Goal: Navigation & Orientation: Find specific page/section

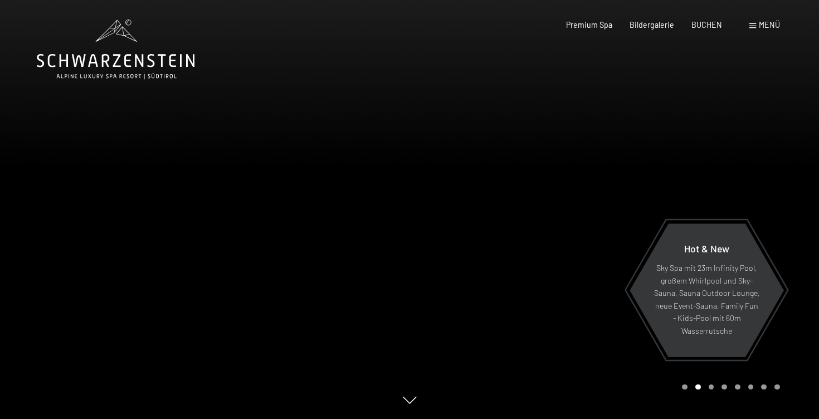
click at [767, 28] on span "Menü" at bounding box center [769, 24] width 21 height 9
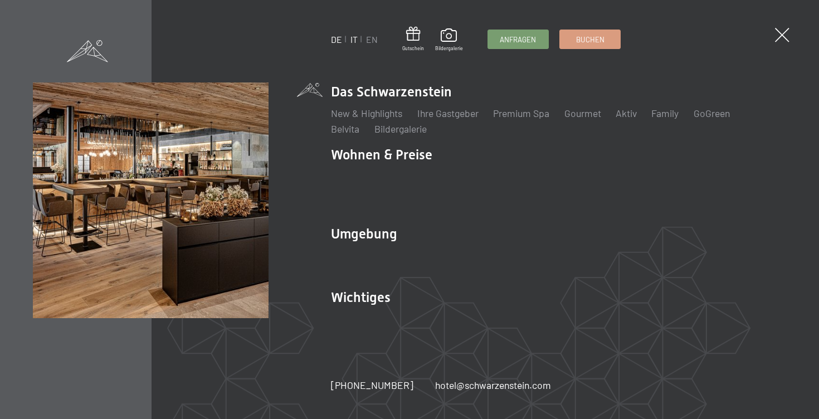
click at [355, 40] on link "IT" at bounding box center [354, 39] width 7 height 11
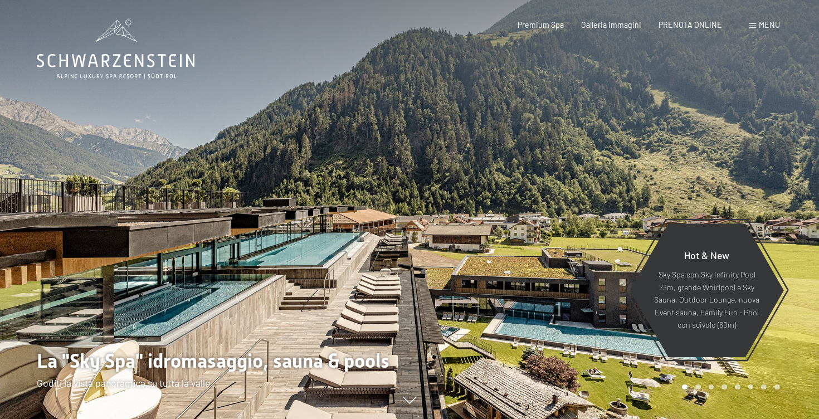
click at [753, 25] on span at bounding box center [753, 25] width 7 height 5
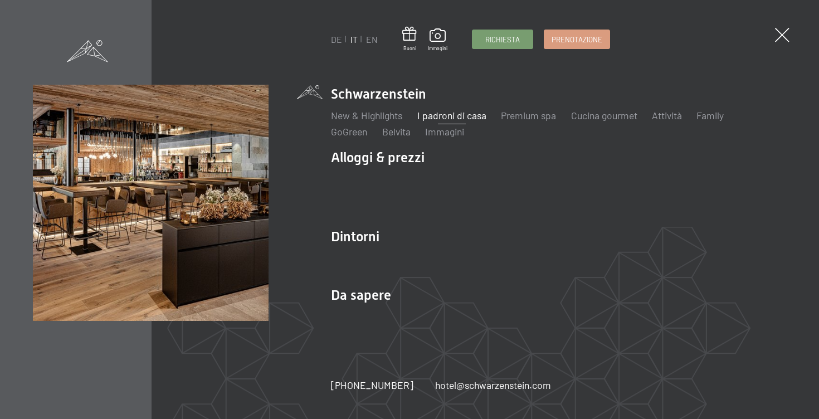
click at [462, 116] on link "I padroni di casa" at bounding box center [451, 115] width 69 height 12
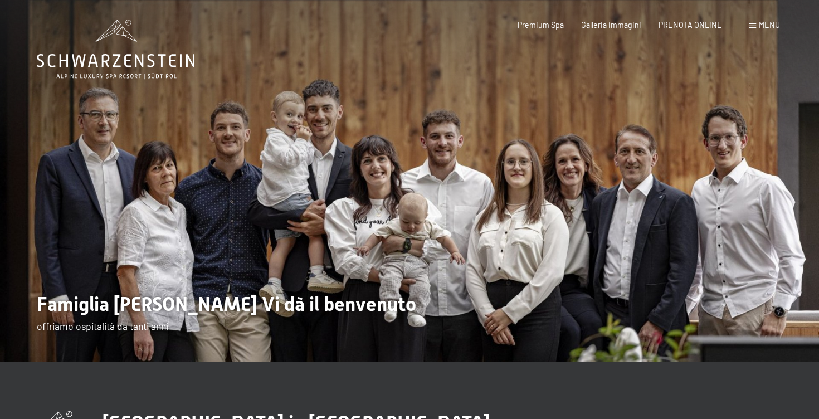
click at [761, 23] on span "Menu" at bounding box center [769, 24] width 21 height 9
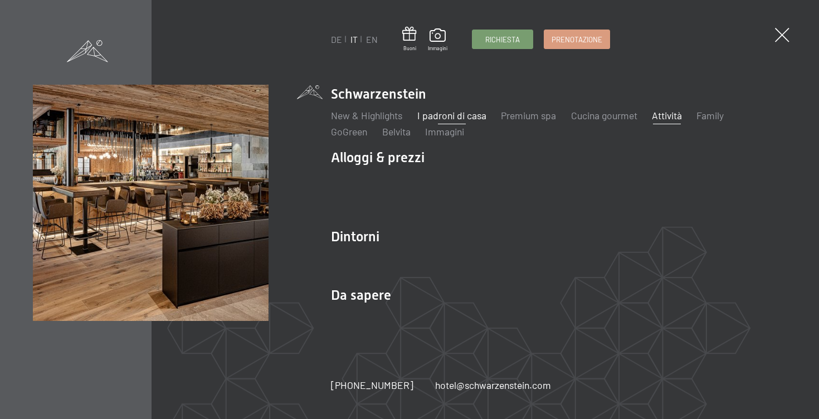
click at [662, 120] on link "Attività" at bounding box center [667, 115] width 30 height 12
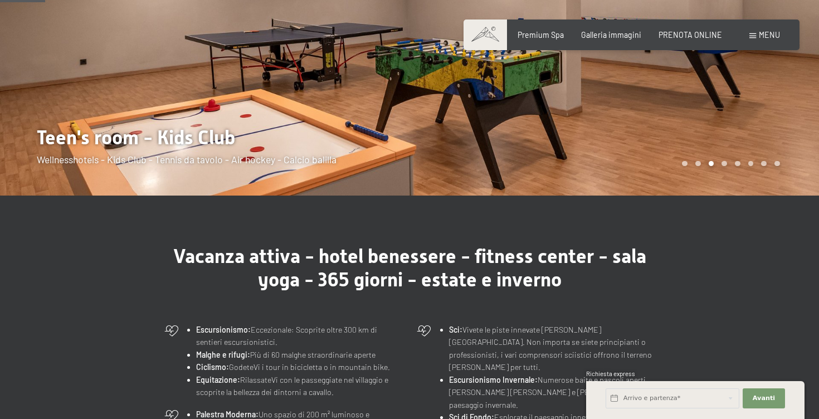
scroll to position [163, 0]
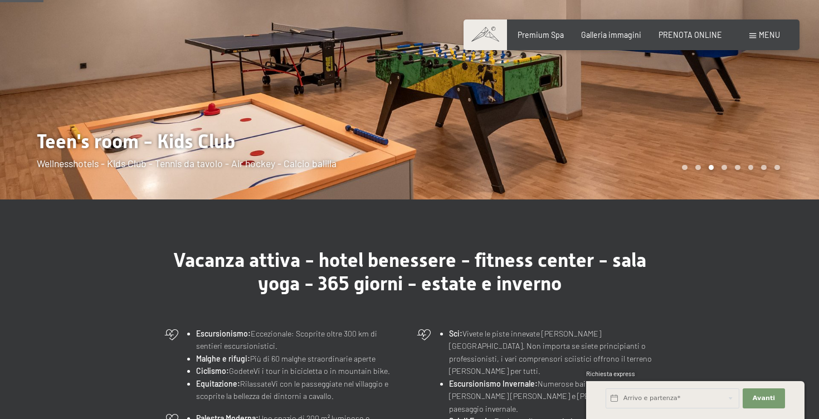
click at [759, 35] on span "Menu" at bounding box center [769, 34] width 21 height 9
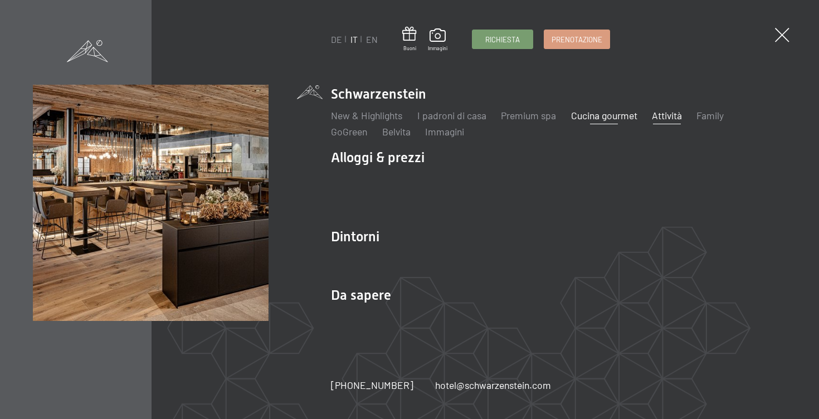
click at [600, 114] on link "Cucina gourmet" at bounding box center [604, 115] width 66 height 12
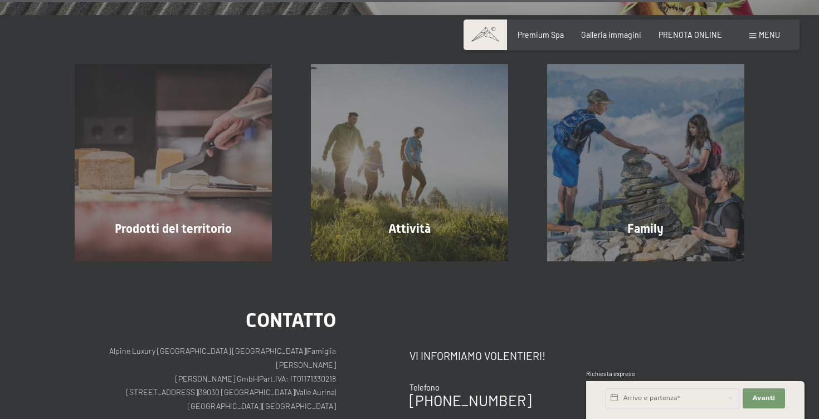
scroll to position [2704, 0]
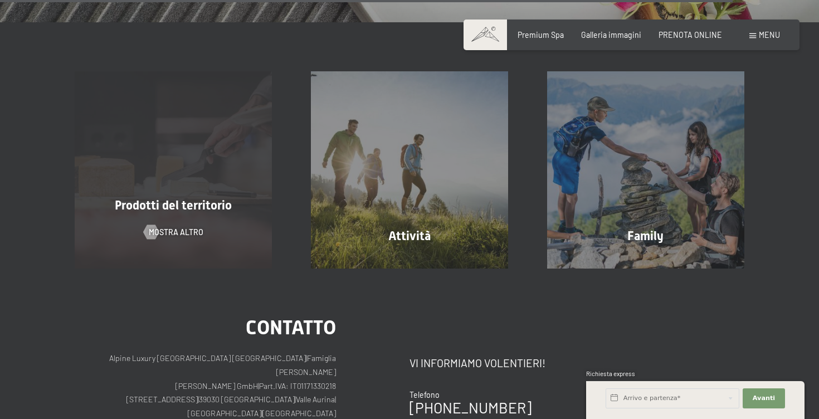
click at [216, 194] on div "Prodotti del territorio mostra altro" at bounding box center [173, 169] width 236 height 197
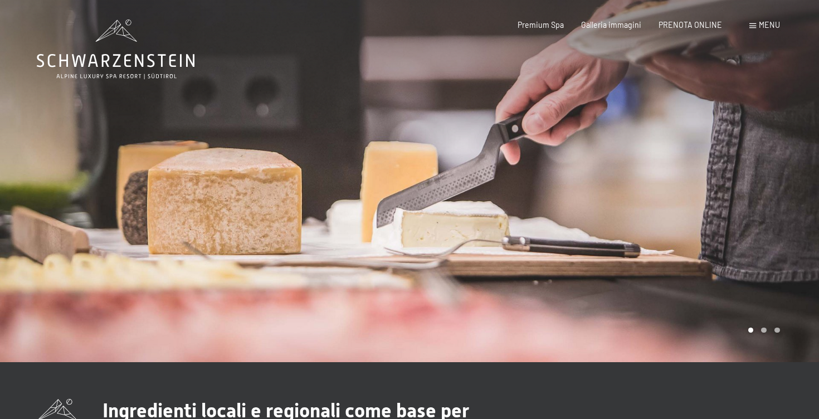
click at [763, 26] on span "Menu" at bounding box center [769, 24] width 21 height 9
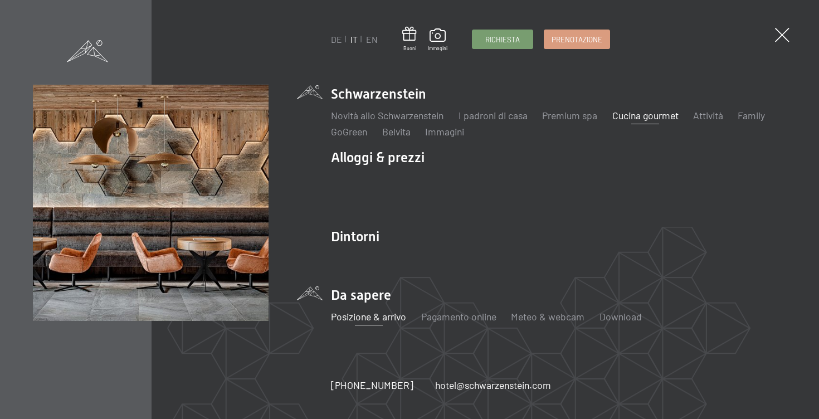
click at [377, 319] on link "Posizione & arrivo" at bounding box center [368, 316] width 75 height 12
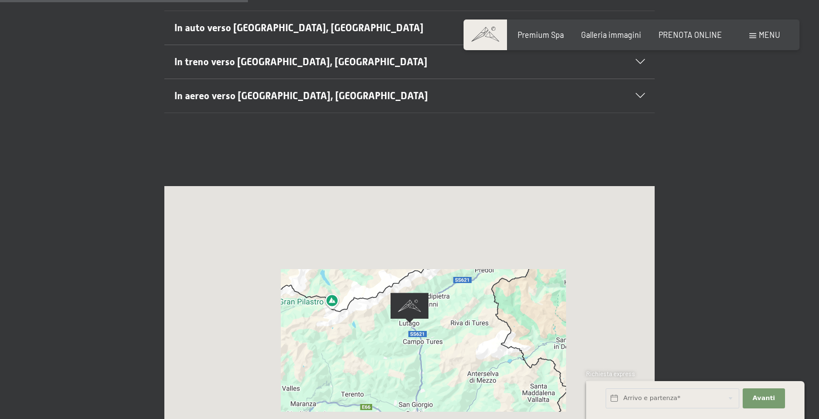
scroll to position [312, 0]
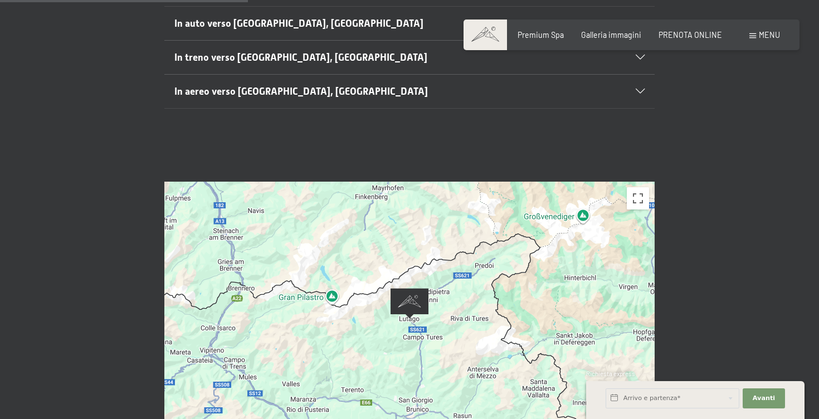
drag, startPoint x: 451, startPoint y: 326, endPoint x: 451, endPoint y: 258, distance: 68.0
click at [451, 258] on div at bounding box center [409, 319] width 490 height 275
click at [449, 315] on div at bounding box center [409, 319] width 490 height 275
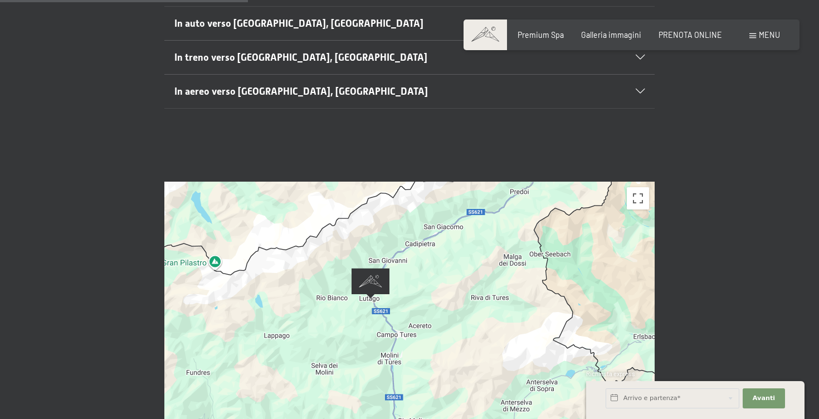
click at [373, 268] on img "Alpine Luxury SPA Resort SCHWARZENSTEIN" at bounding box center [371, 283] width 38 height 31
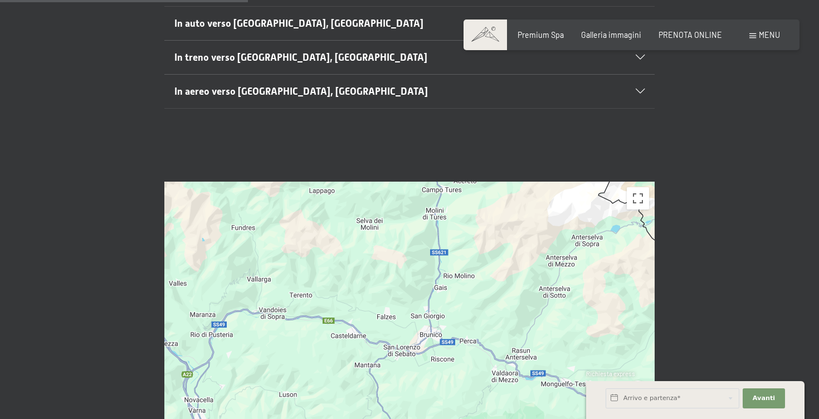
drag, startPoint x: 436, startPoint y: 337, endPoint x: 481, endPoint y: 191, distance: 152.8
click at [481, 191] on div at bounding box center [409, 319] width 490 height 275
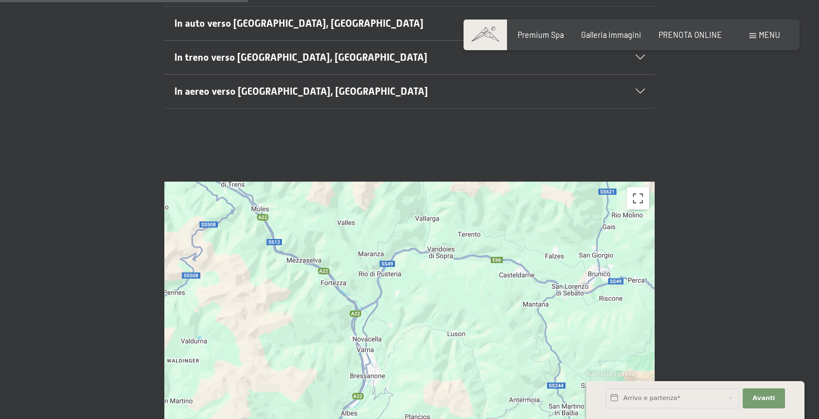
drag, startPoint x: 352, startPoint y: 296, endPoint x: 524, endPoint y: 236, distance: 182.6
click at [524, 236] on div at bounding box center [409, 319] width 490 height 275
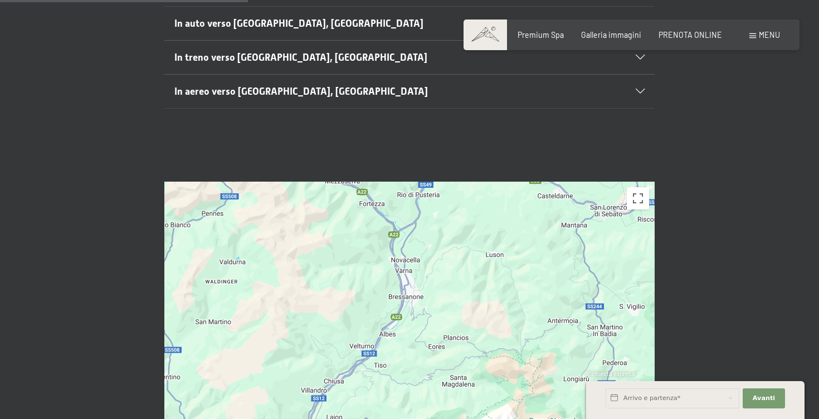
drag, startPoint x: 391, startPoint y: 369, endPoint x: 430, endPoint y: 286, distance: 91.0
click at [430, 286] on div at bounding box center [409, 319] width 490 height 275
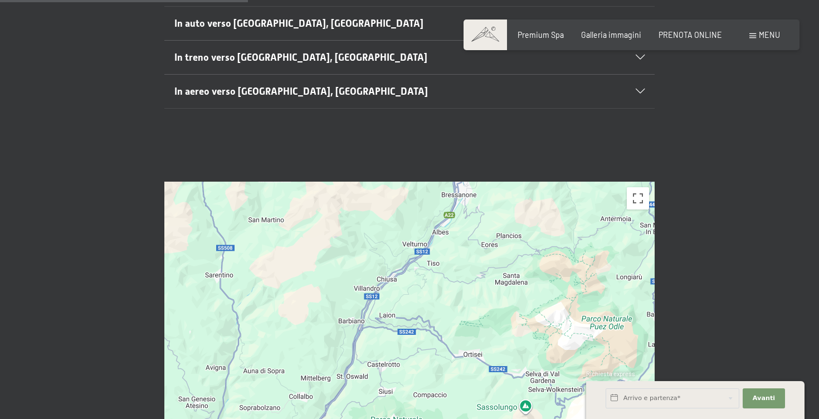
drag, startPoint x: 384, startPoint y: 338, endPoint x: 437, endPoint y: 234, distance: 117.1
click at [437, 234] on div at bounding box center [409, 319] width 490 height 275
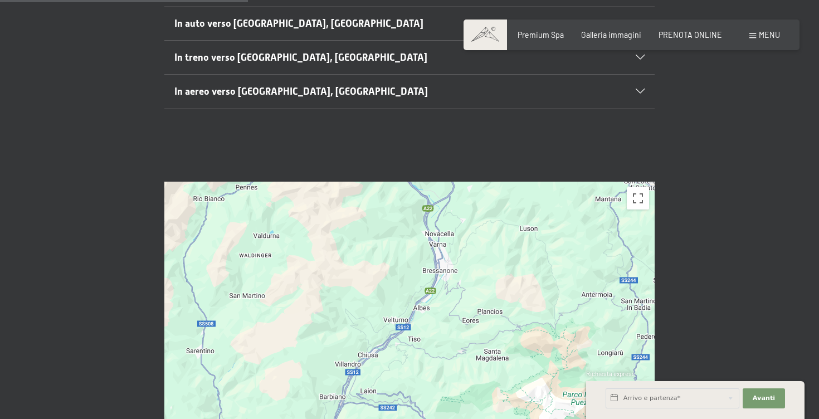
drag, startPoint x: 449, startPoint y: 251, endPoint x: 430, endPoint y: 327, distance: 78.7
click at [430, 328] on div at bounding box center [409, 319] width 490 height 275
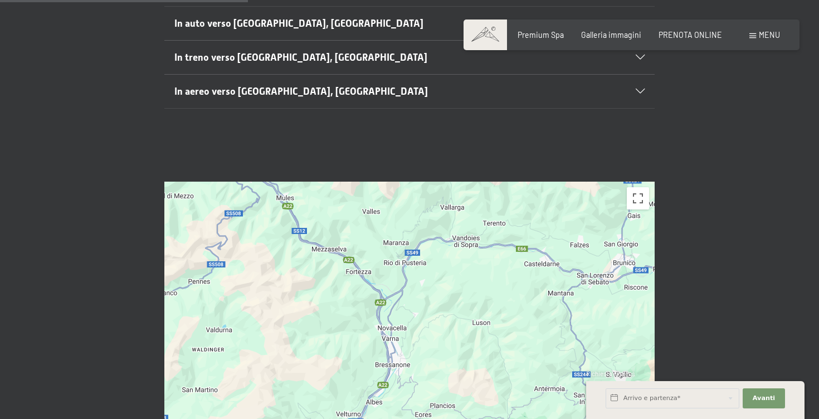
drag, startPoint x: 463, startPoint y: 272, endPoint x: 415, endPoint y: 370, distance: 109.2
click at [415, 371] on div at bounding box center [409, 319] width 490 height 275
click at [434, 336] on div at bounding box center [409, 319] width 490 height 275
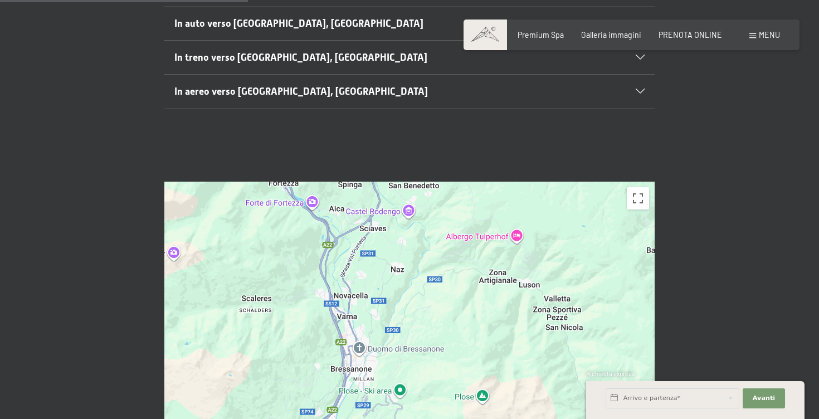
click at [372, 270] on div at bounding box center [409, 319] width 490 height 275
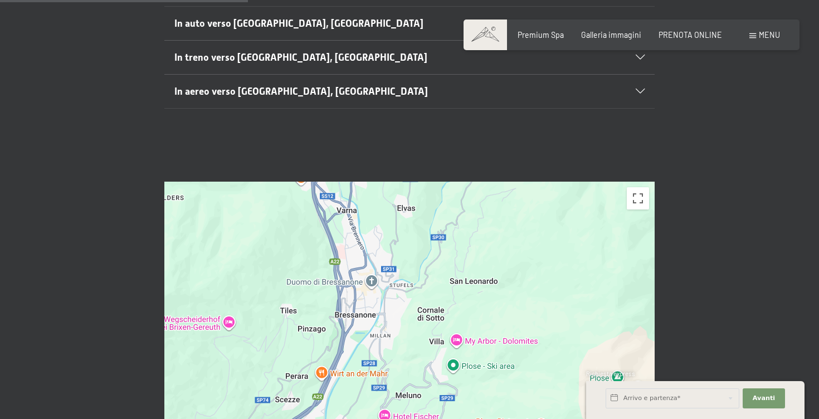
drag, startPoint x: 466, startPoint y: 344, endPoint x: 490, endPoint y: 213, distance: 132.6
click at [490, 213] on div at bounding box center [409, 319] width 490 height 275
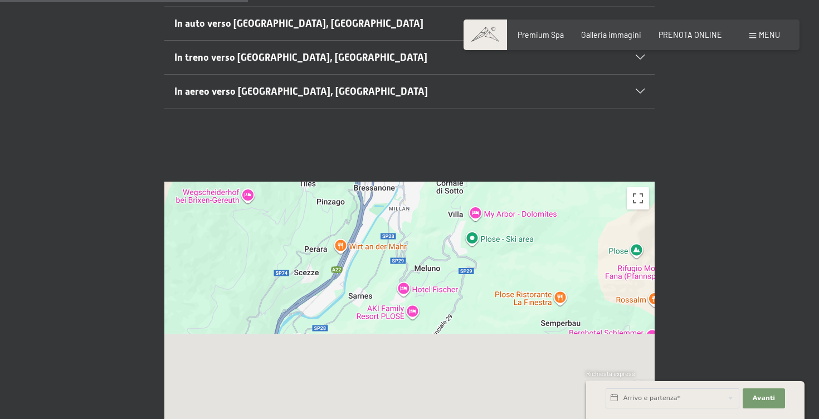
drag, startPoint x: 474, startPoint y: 324, endPoint x: 496, endPoint y: 166, distance: 159.8
click at [496, 182] on div at bounding box center [409, 319] width 490 height 275
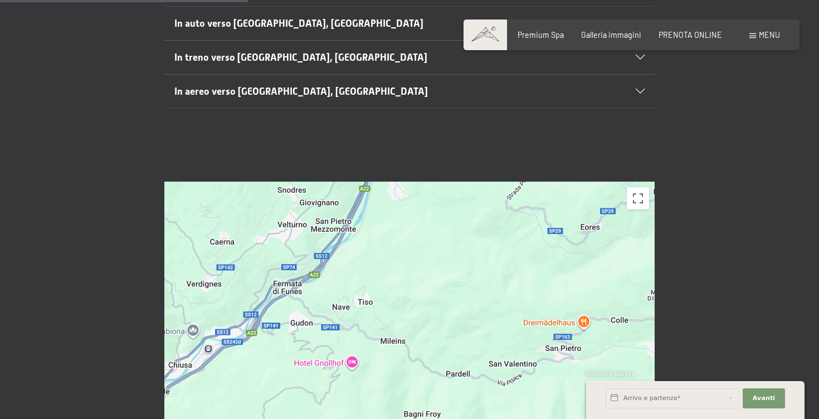
drag, startPoint x: 339, startPoint y: 294, endPoint x: 429, endPoint y: 156, distance: 164.3
click at [429, 156] on div "← Sposta a sinistra → Sposta a destra ↑ Sposta in alto ↓ Sposta in basso + Aume…" at bounding box center [409, 319] width 819 height 348
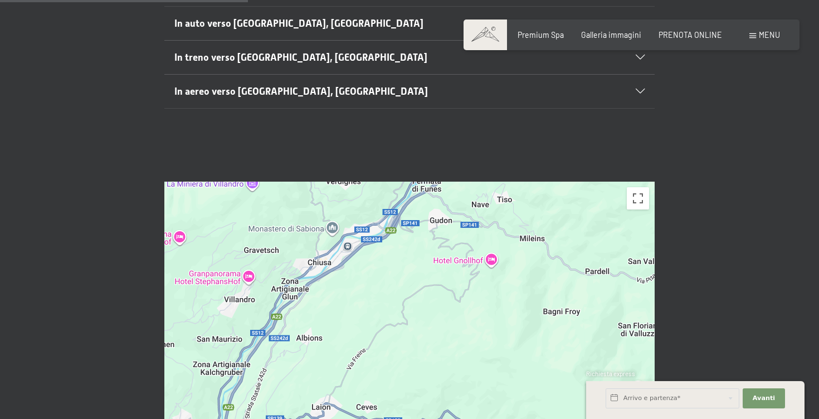
drag, startPoint x: 262, startPoint y: 339, endPoint x: 405, endPoint y: 232, distance: 178.8
click at [405, 232] on div at bounding box center [409, 319] width 490 height 275
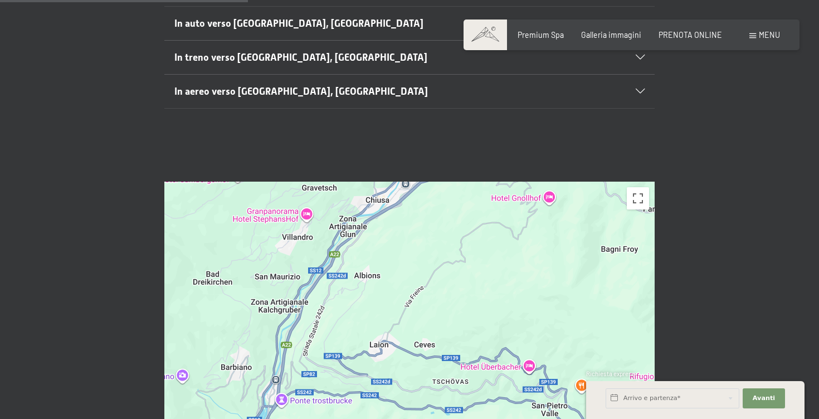
drag, startPoint x: 332, startPoint y: 288, endPoint x: 392, endPoint y: 221, distance: 89.6
click at [392, 221] on div at bounding box center [409, 319] width 490 height 275
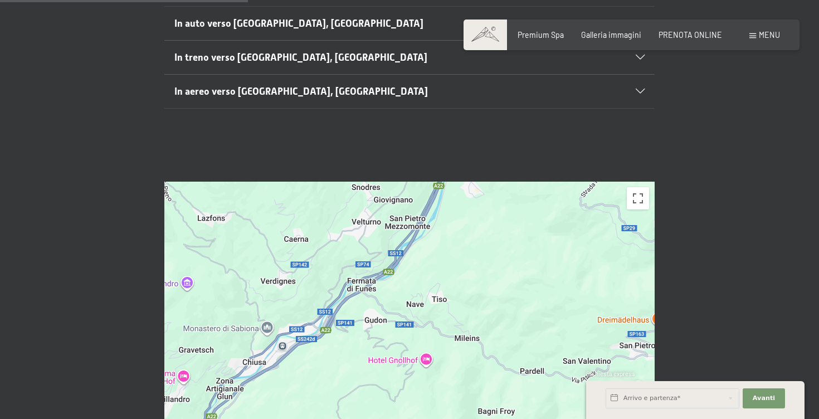
drag, startPoint x: 452, startPoint y: 216, endPoint x: 328, endPoint y: 376, distance: 202.7
click at [328, 378] on div at bounding box center [409, 319] width 490 height 275
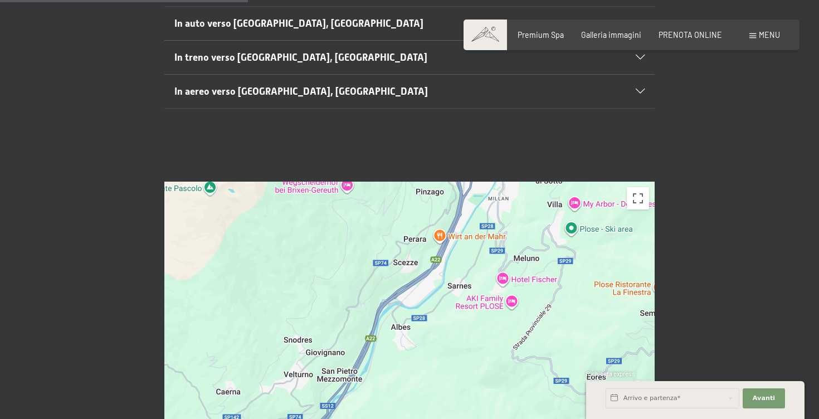
drag, startPoint x: 474, startPoint y: 261, endPoint x: 405, endPoint y: 419, distance: 172.2
